Goal: Leave review/rating: Leave review/rating

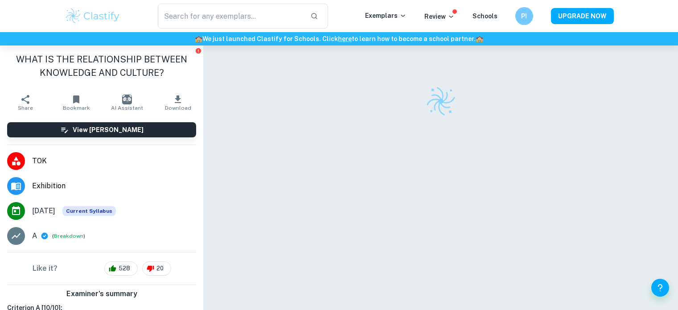
scroll to position [45, 0]
click at [480, 144] on div at bounding box center [440, 190] width 411 height 291
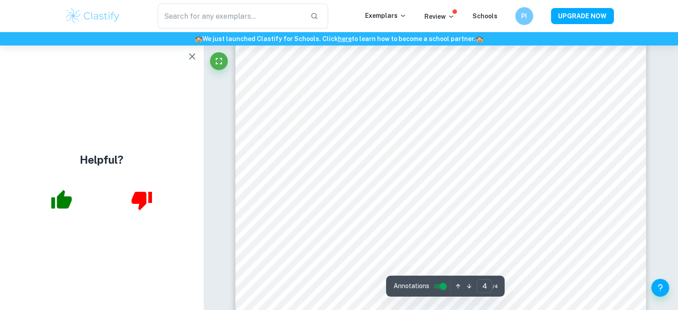
scroll to position [1951, 0]
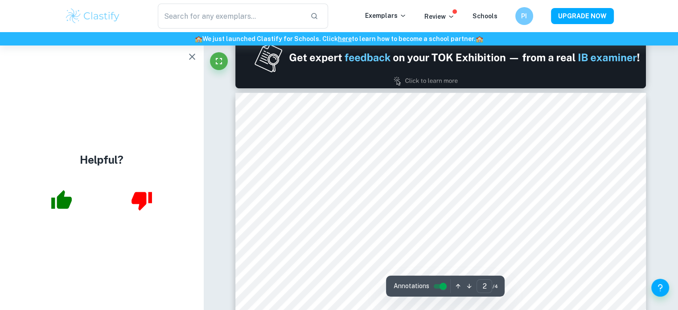
type input "1"
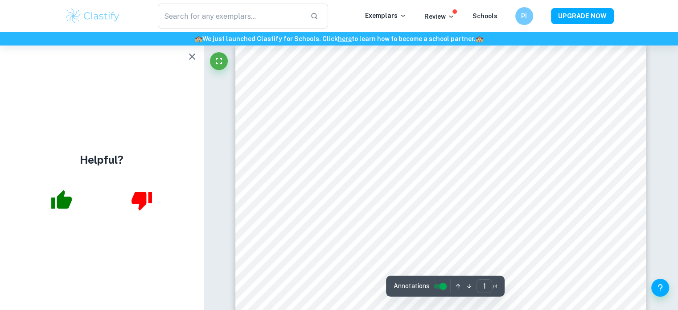
scroll to position [0, 0]
